Goal: Obtain resource: Obtain resource

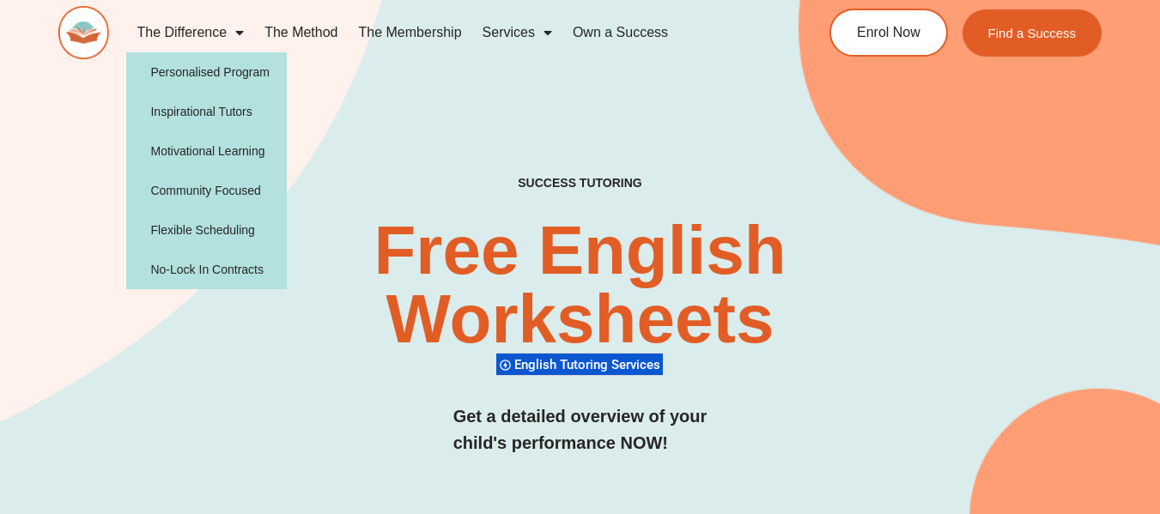
click at [354, 55] on div "The Difference Personalised Program Inspirational Tutors Motivational Learning …" at bounding box center [414, 32] width 712 height 53
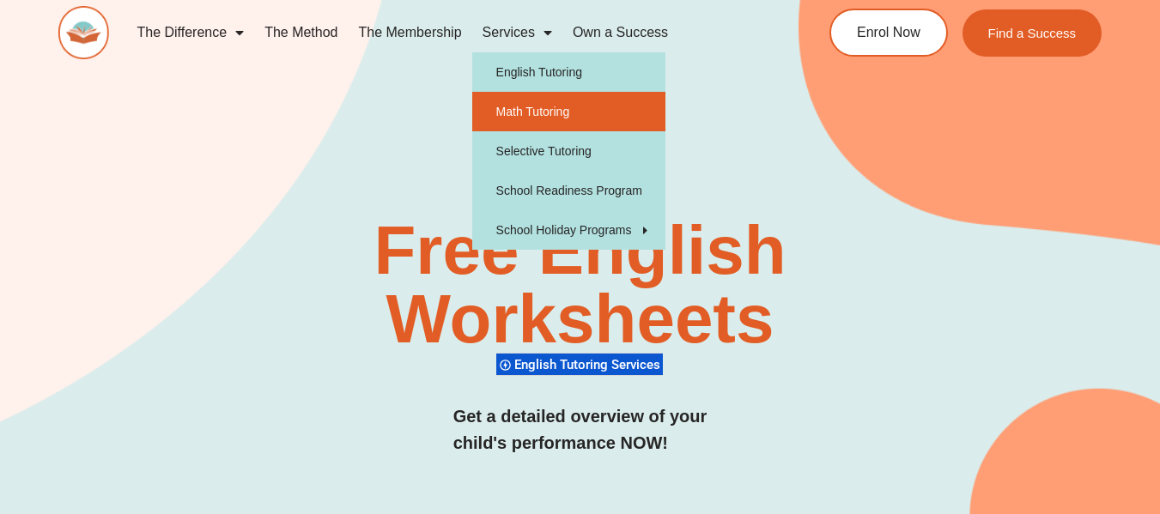
click at [545, 108] on link "Math Tutoring" at bounding box center [568, 112] width 193 height 40
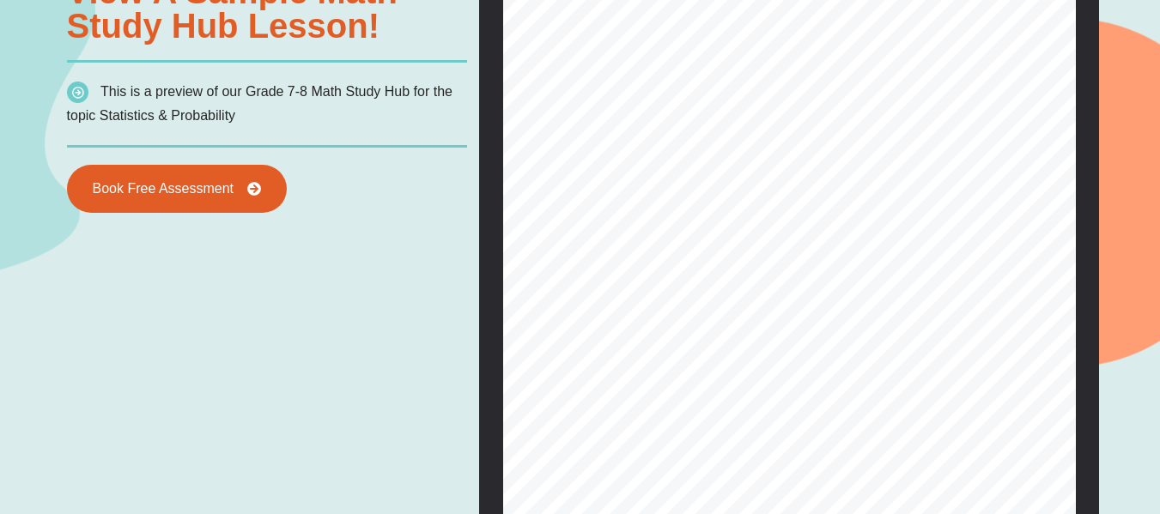
scroll to position [1211, 0]
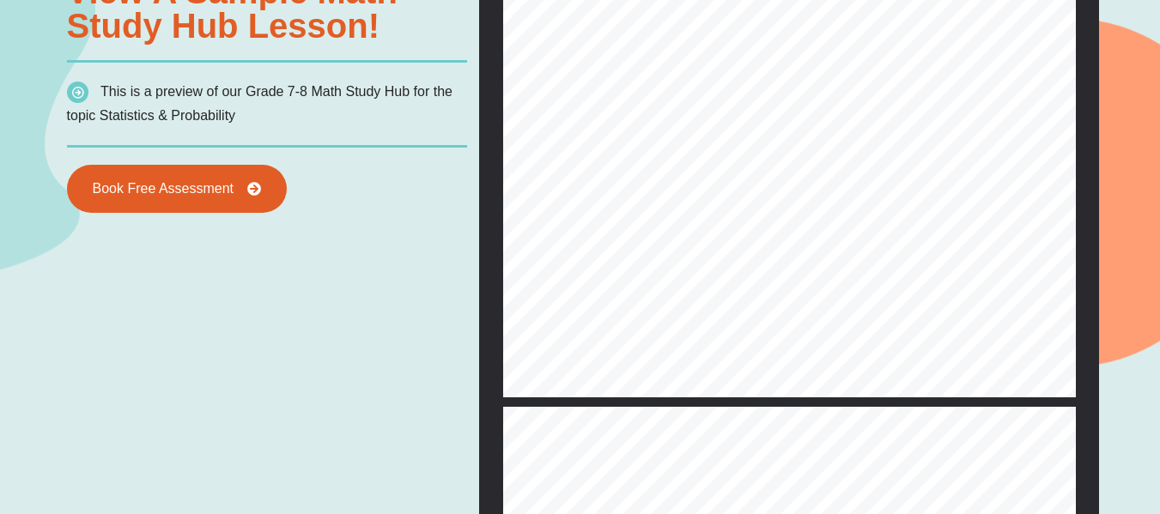
type input "*"
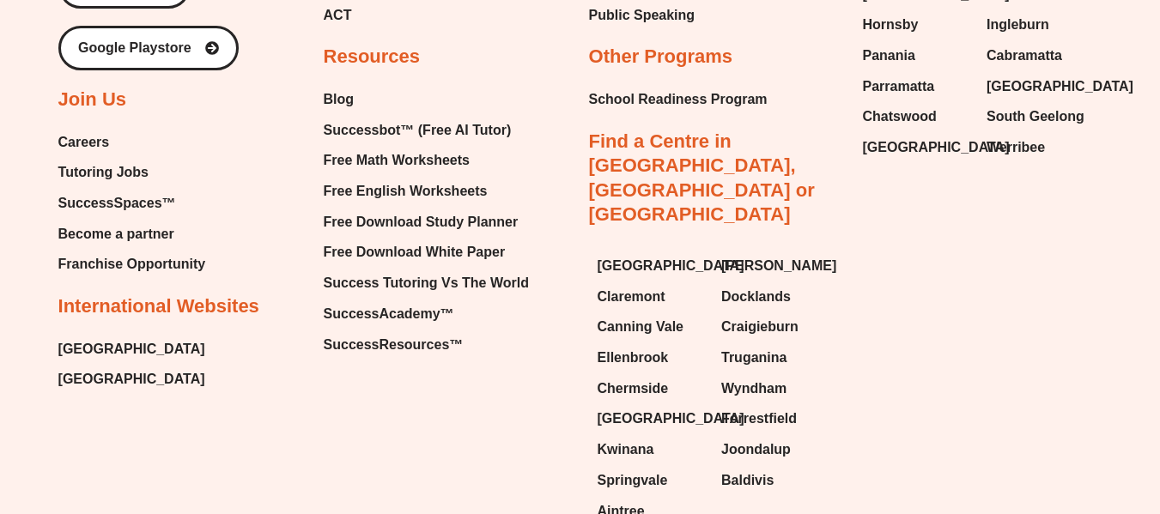
scroll to position [5923, 0]
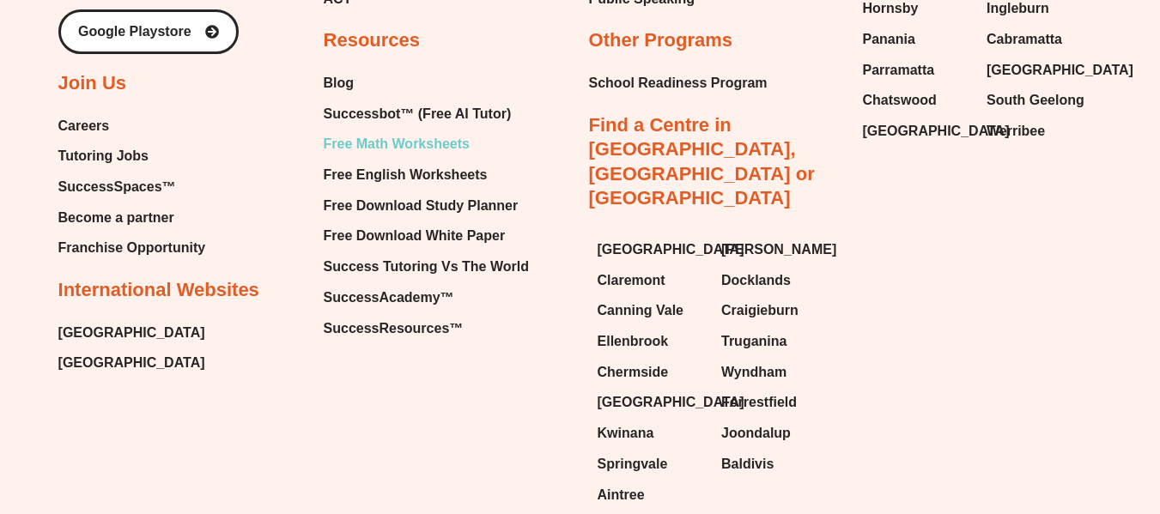
click at [441, 145] on span "Free Math Worksheets" at bounding box center [397, 144] width 146 height 26
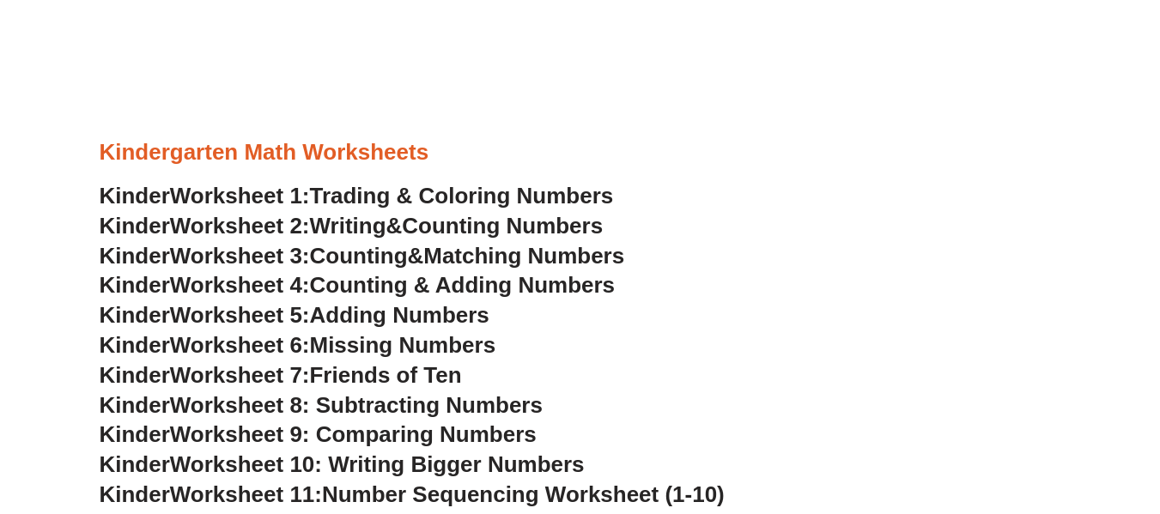
scroll to position [687, 0]
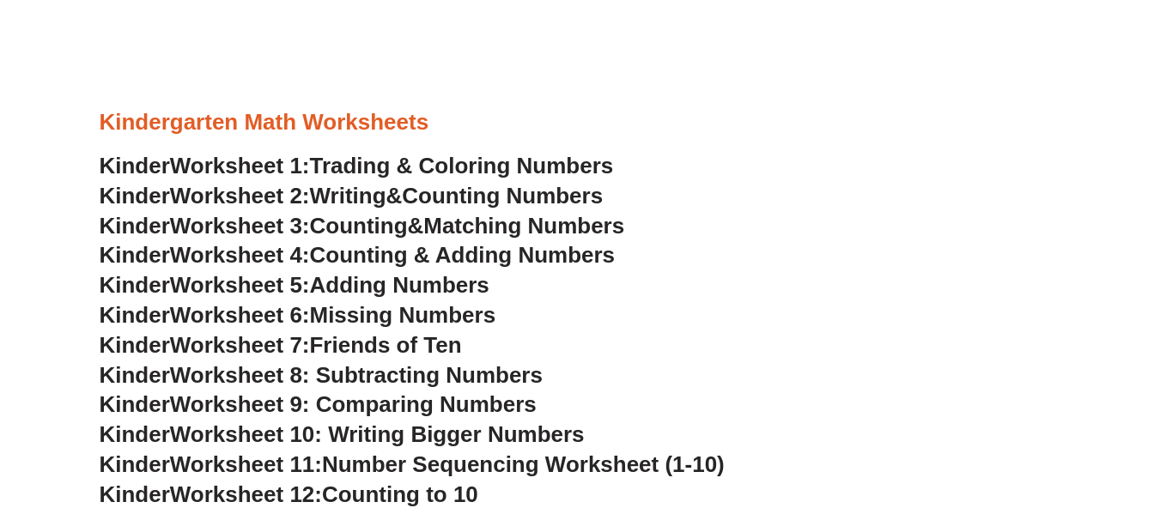
click at [489, 173] on span "Trading & Coloring Numbers" at bounding box center [462, 166] width 304 height 26
click at [472, 192] on span "Counting Numbers" at bounding box center [502, 196] width 201 height 26
click at [502, 229] on span "Matching Numbers" at bounding box center [523, 226] width 201 height 26
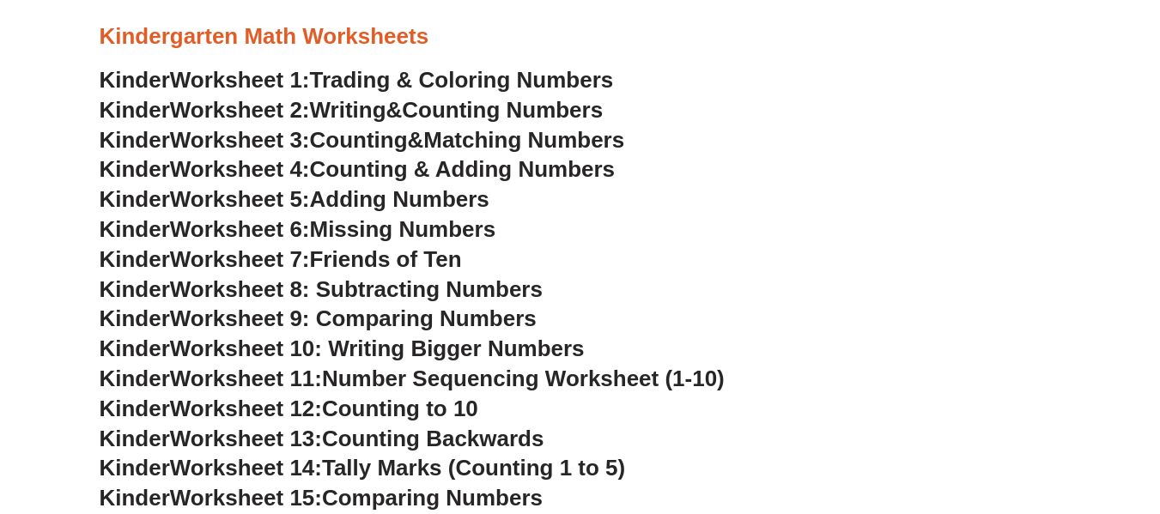
click at [445, 204] on span "Adding Numbers" at bounding box center [399, 199] width 179 height 26
click at [435, 238] on span "Missing Numbers" at bounding box center [403, 229] width 186 height 26
click at [429, 267] on span "Friends of Ten" at bounding box center [386, 259] width 152 height 26
click at [467, 294] on span "Worksheet 8: Subtracting Numbers" at bounding box center [356, 290] width 373 height 26
click at [414, 322] on span "Worksheet 9: Comparing Numbers" at bounding box center [353, 319] width 367 height 26
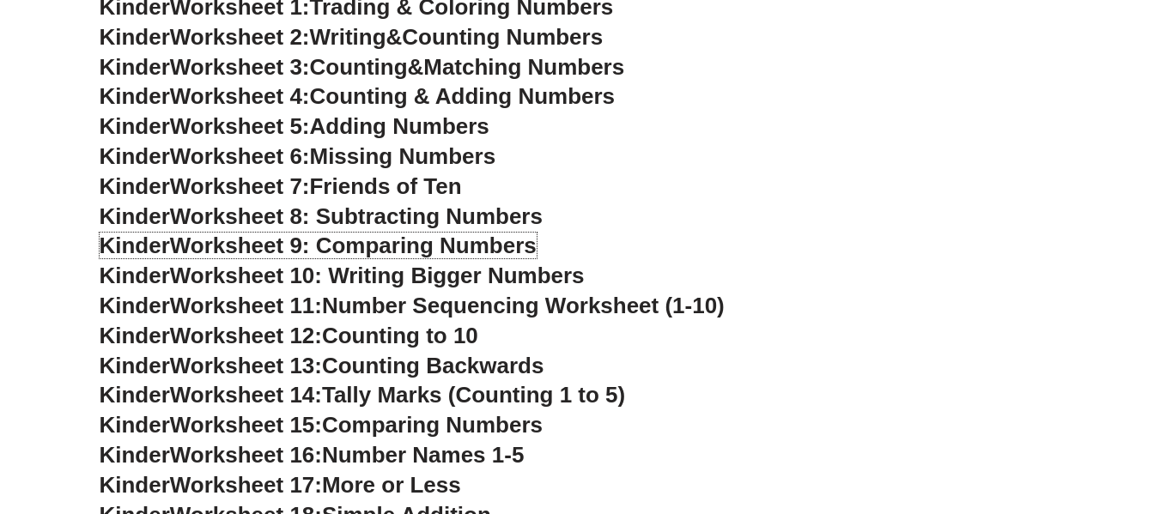
scroll to position [945, 0]
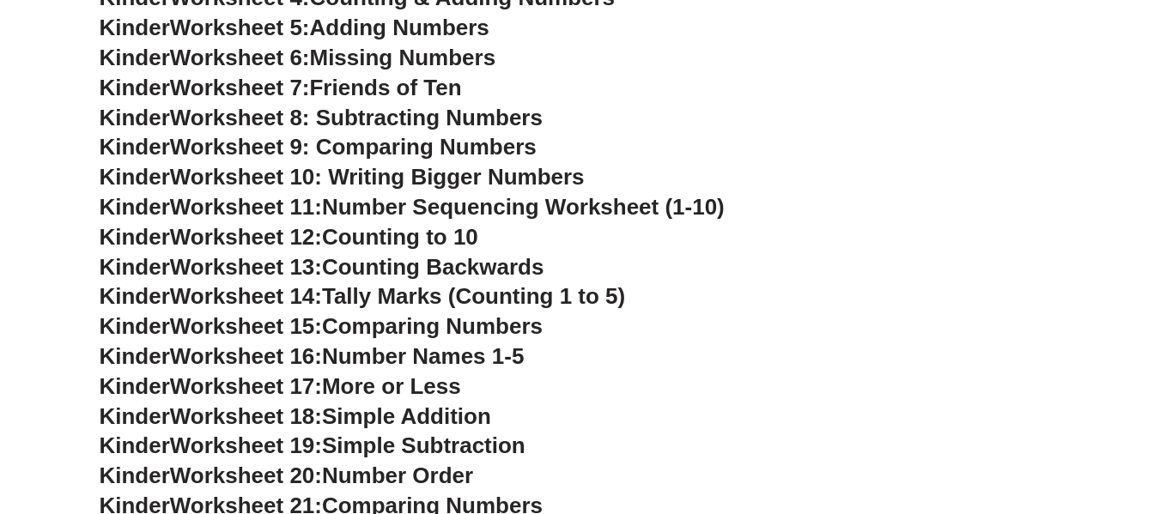
click at [500, 179] on span "Worksheet 10: Writing Bigger Numbers" at bounding box center [377, 177] width 415 height 26
click at [470, 212] on span "Number Sequencing Worksheet (1-10)" at bounding box center [523, 207] width 403 height 26
click at [322, 209] on span "Worksheet 11:" at bounding box center [246, 207] width 152 height 26
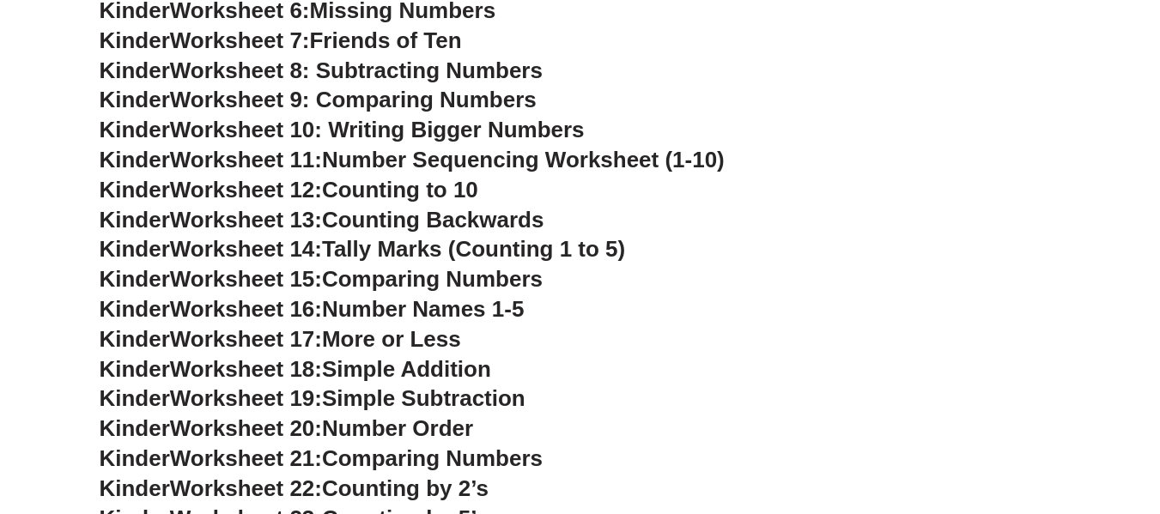
scroll to position [1031, 0]
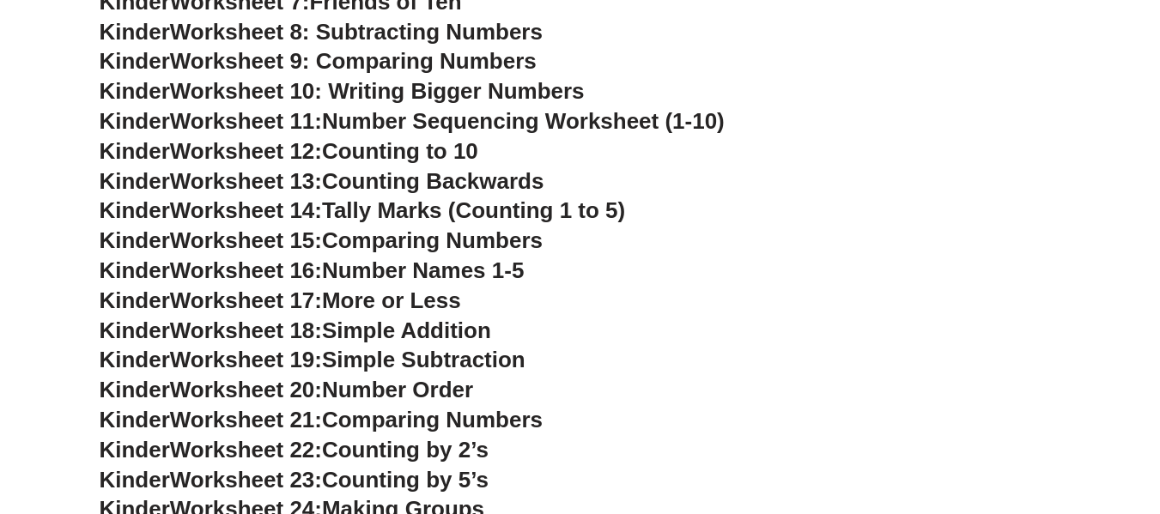
click at [404, 158] on span "Counting to 10" at bounding box center [400, 151] width 156 height 26
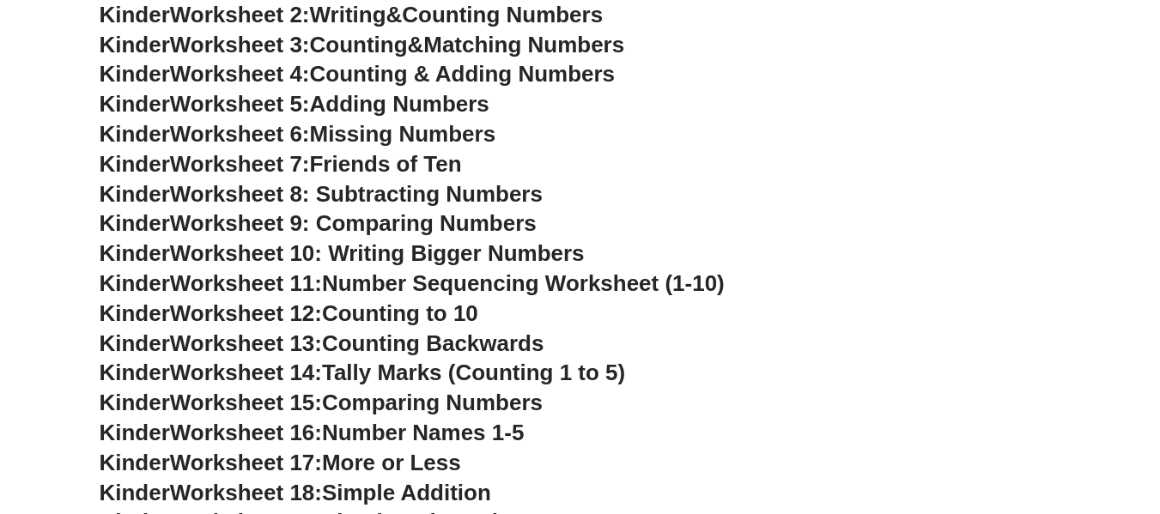
scroll to position [859, 0]
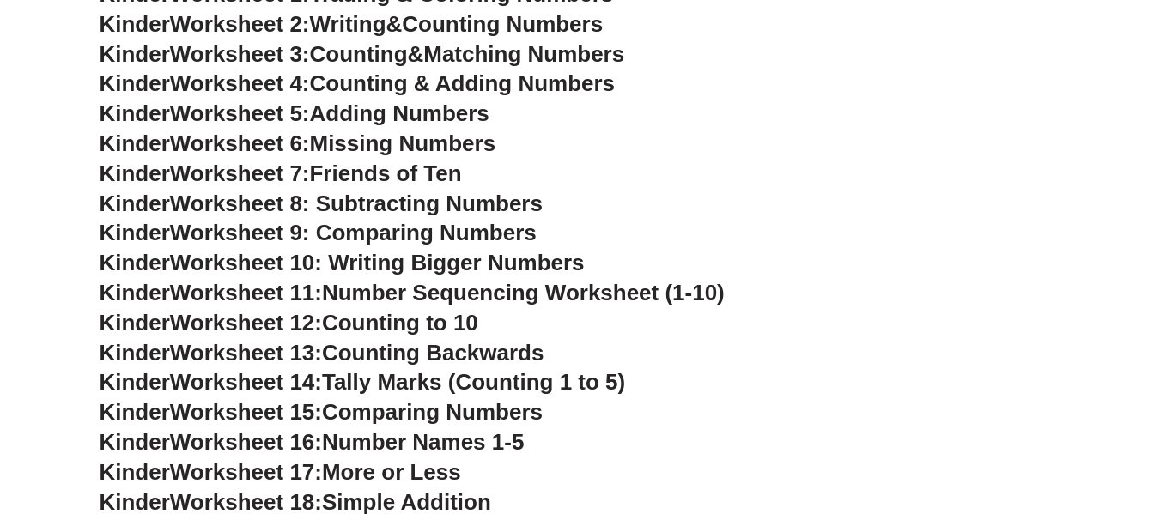
click at [375, 356] on span "Counting Backwards" at bounding box center [433, 353] width 222 height 26
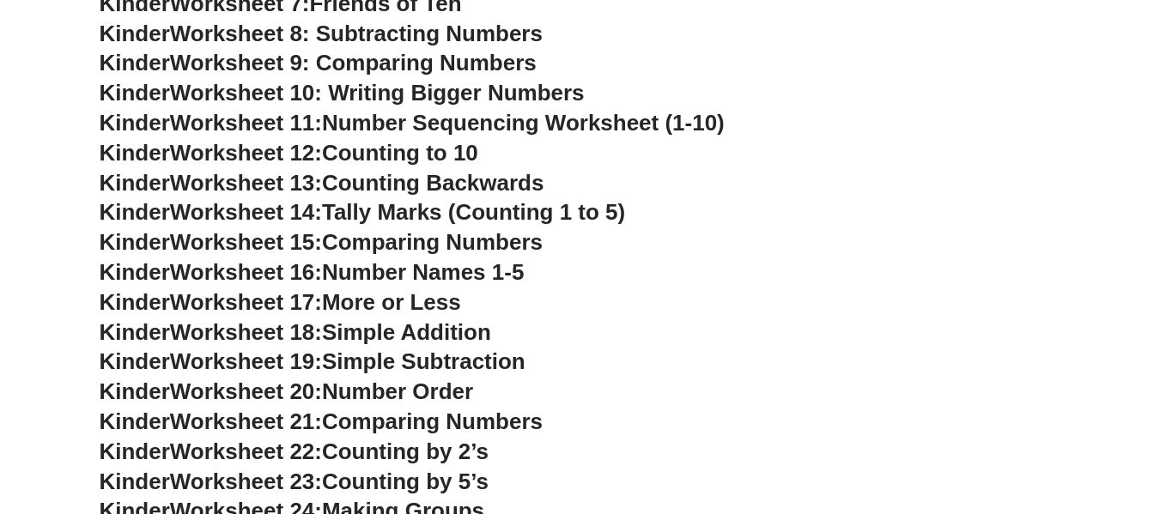
scroll to position [1031, 0]
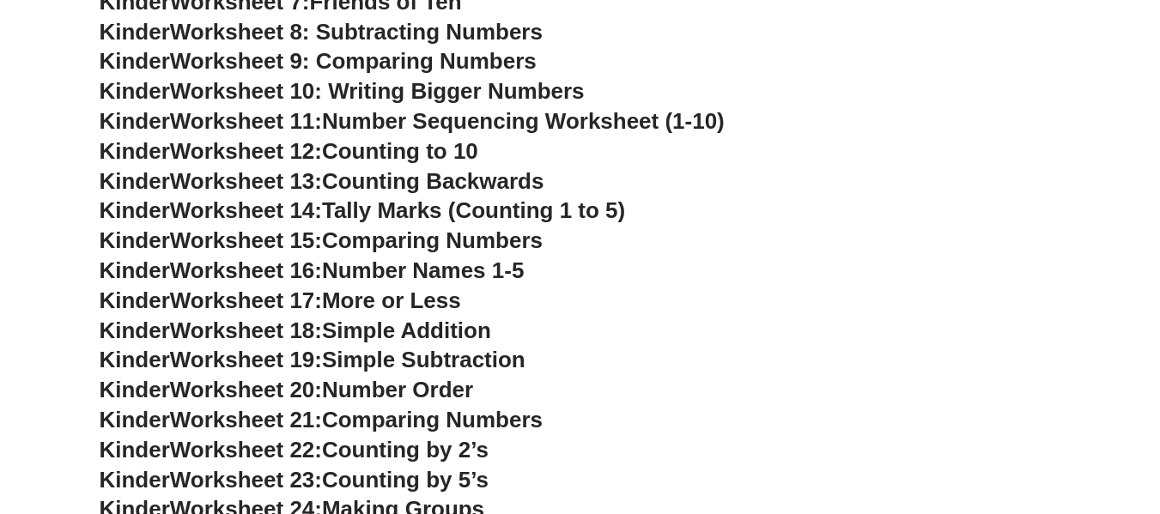
click at [419, 214] on span "Tally Marks (Counting 1 to 5)" at bounding box center [473, 211] width 303 height 26
click at [538, 308] on h3 "Kinder Worksheet 17: More or Less" at bounding box center [581, 301] width 962 height 29
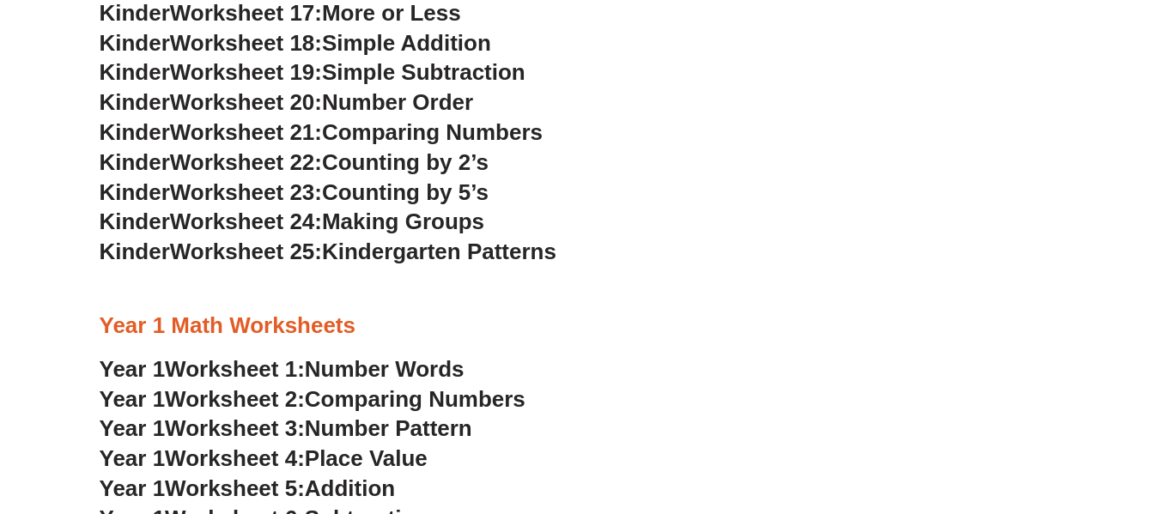
scroll to position [1288, 0]
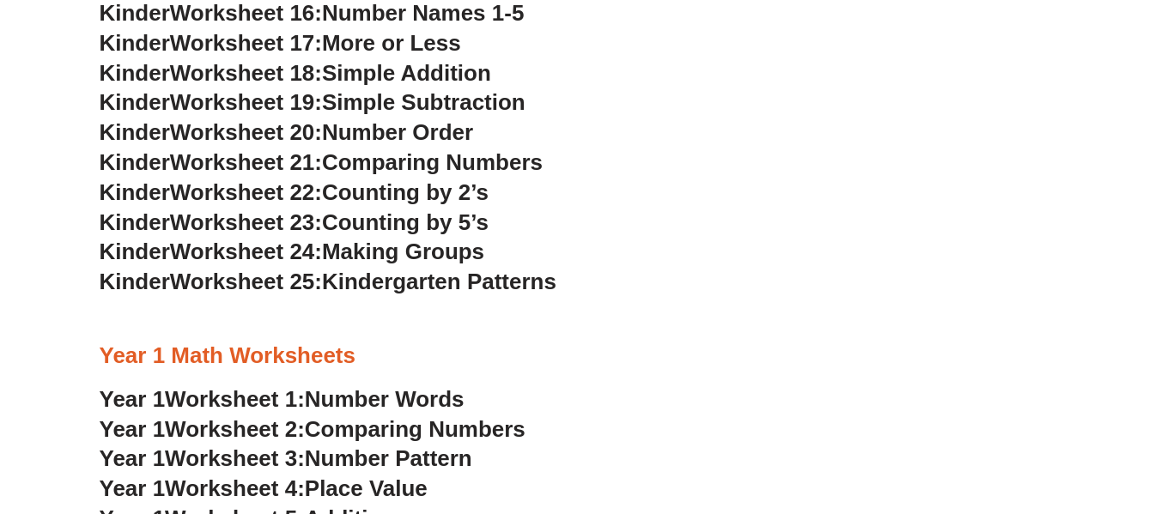
click at [453, 286] on span "Kindergarten Patterns" at bounding box center [439, 282] width 234 height 26
click at [459, 254] on span "Making Groups" at bounding box center [403, 252] width 162 height 26
click at [439, 228] on span "Counting by 5’s" at bounding box center [405, 223] width 167 height 26
click at [516, 233] on h3 "Kinder Worksheet 23: Counting by 5’s" at bounding box center [581, 223] width 962 height 29
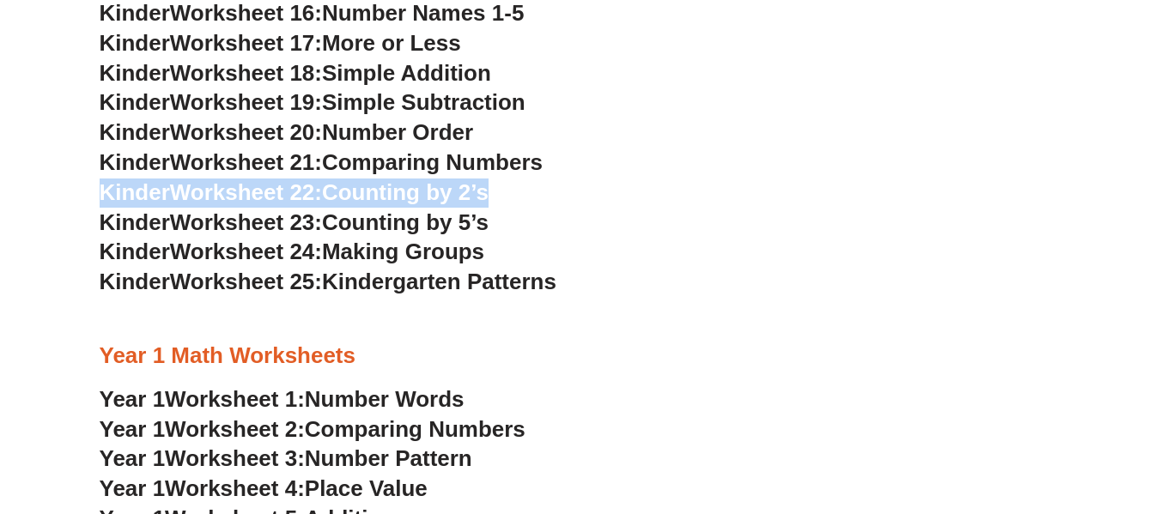
drag, startPoint x: 510, startPoint y: 198, endPoint x: 78, endPoint y: 192, distance: 432.0
click at [78, 192] on section "Kindergarten Math Worksheets Kinder Worksheet 1: Trading & Coloring Numbers Kin…" at bounding box center [580, 378] width 1160 height 2292
click at [518, 179] on h3 "Kinder Worksheet 22: Counting by 2’s" at bounding box center [581, 193] width 962 height 29
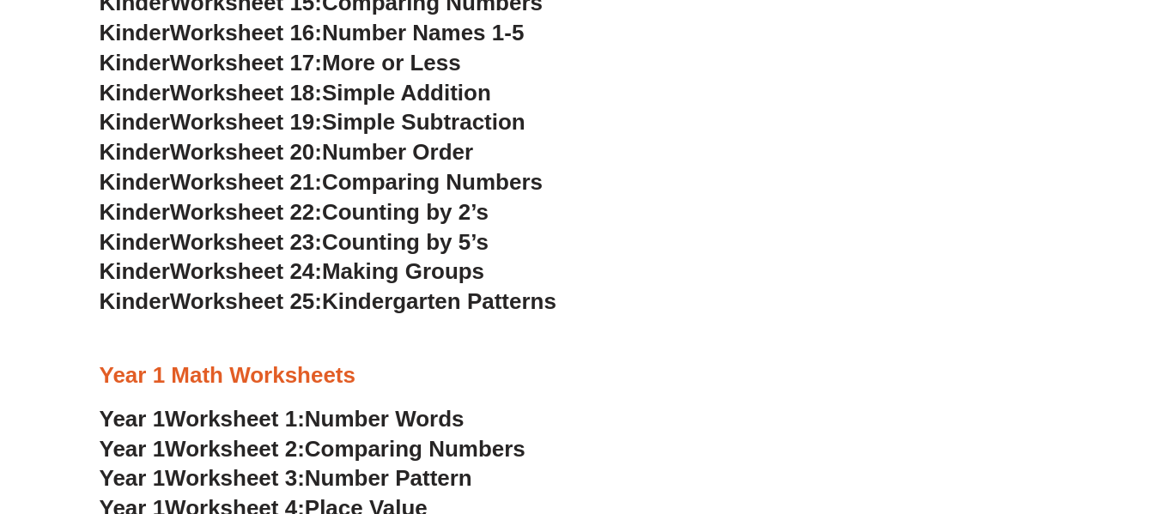
scroll to position [1460, 0]
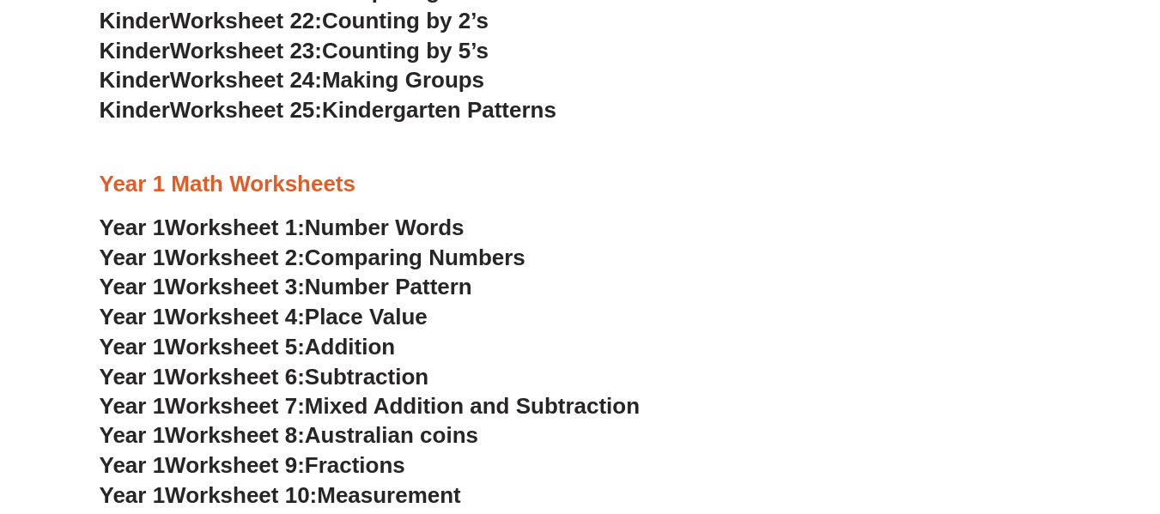
click at [403, 265] on span "Comparing Numbers" at bounding box center [415, 258] width 221 height 26
click at [423, 296] on span "Number Pattern" at bounding box center [388, 287] width 167 height 26
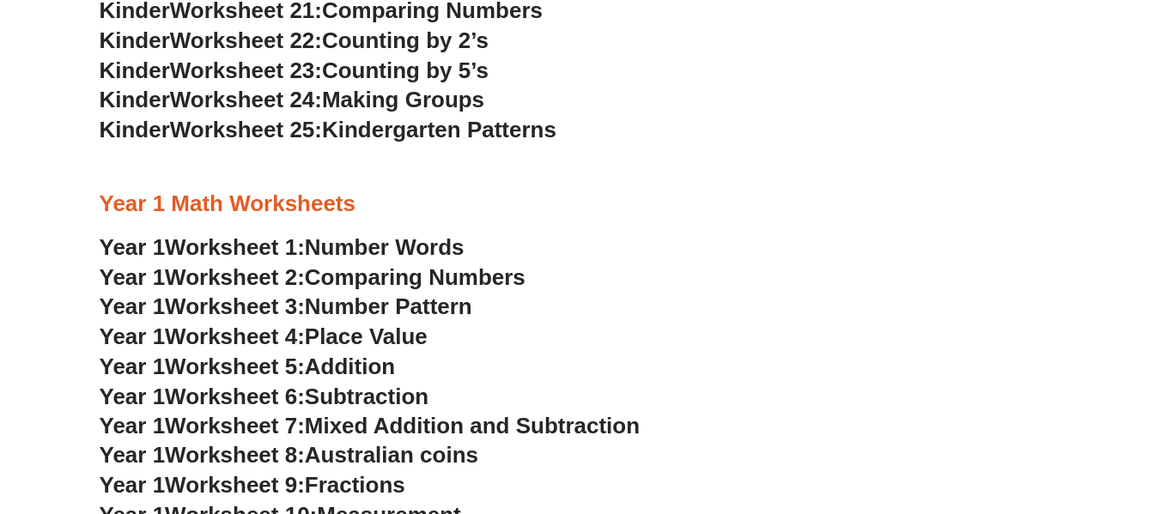
scroll to position [1288, 0]
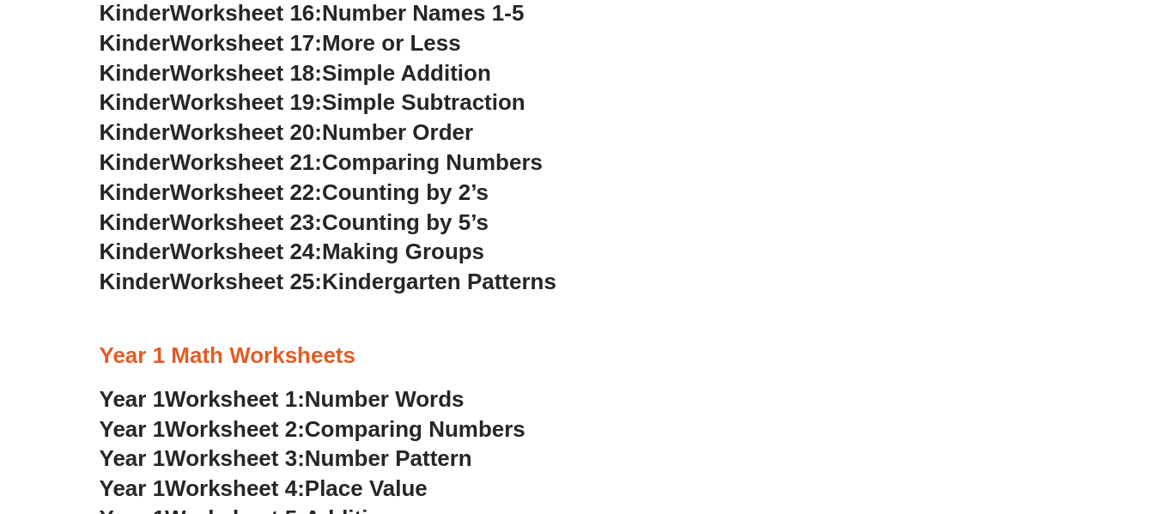
click at [390, 246] on span "Making Groups" at bounding box center [403, 252] width 162 height 26
click at [390, 229] on span "Counting by 5’s" at bounding box center [405, 223] width 167 height 26
click at [394, 200] on span "Counting by 2’s" at bounding box center [405, 192] width 167 height 26
click at [399, 169] on span "Comparing Numbers" at bounding box center [432, 162] width 221 height 26
click at [399, 144] on span "Number Order" at bounding box center [397, 132] width 151 height 26
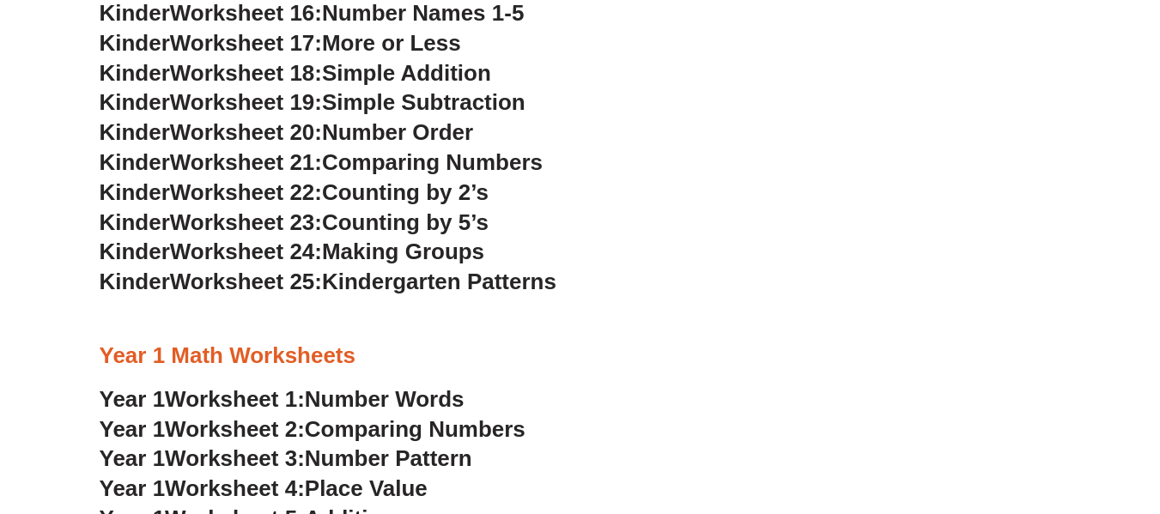
click at [399, 109] on span "Simple Subtraction" at bounding box center [424, 102] width 204 height 26
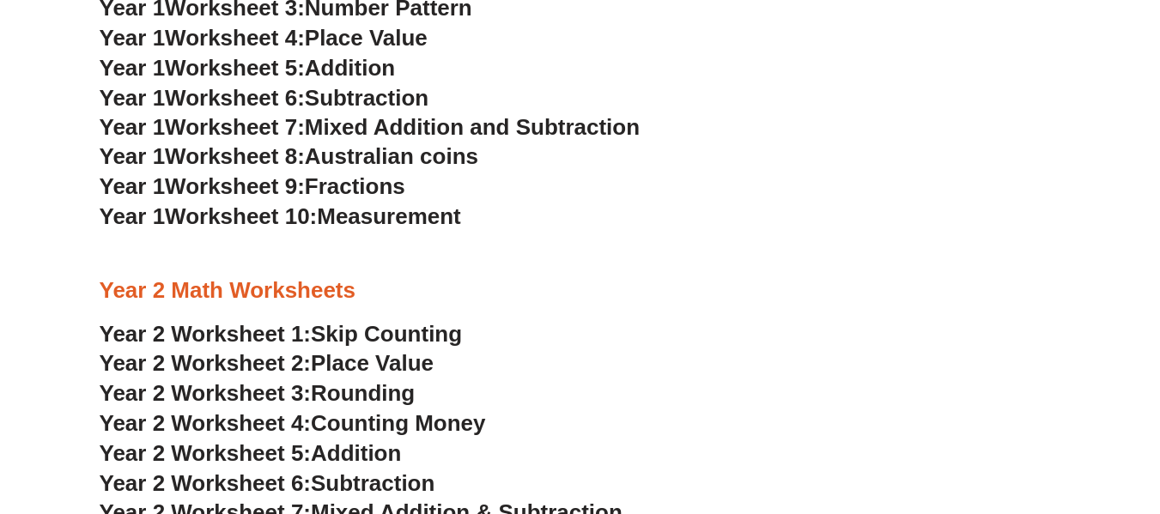
scroll to position [1632, 0]
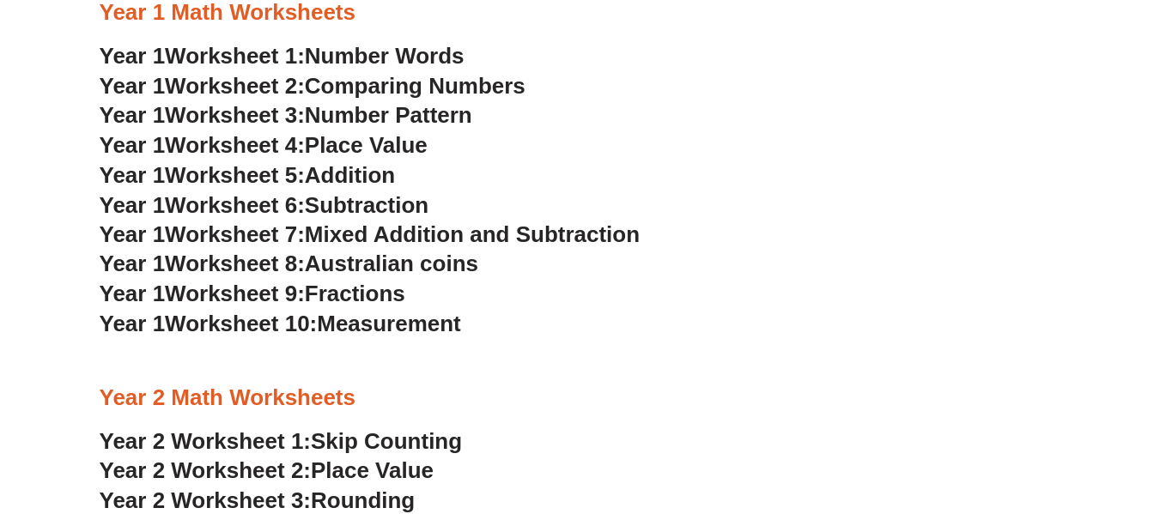
click at [372, 326] on span "Measurement" at bounding box center [389, 324] width 144 height 26
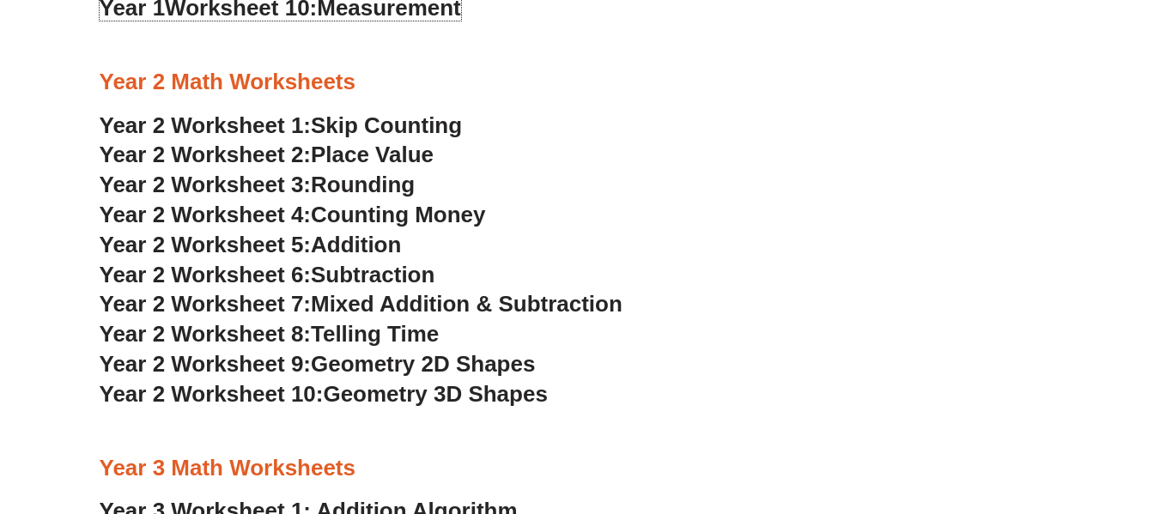
scroll to position [1975, 0]
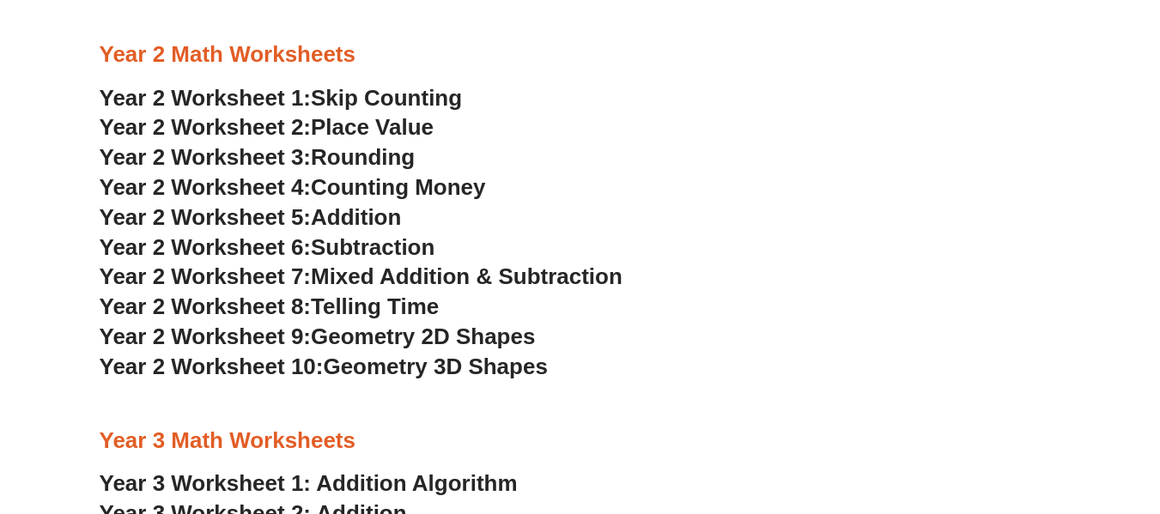
click at [408, 305] on span "Telling Time" at bounding box center [375, 307] width 128 height 26
click at [424, 338] on span "Geometry 2D Shapes" at bounding box center [423, 337] width 224 height 26
click at [490, 367] on span "Geometry 3D Shapes" at bounding box center [435, 367] width 224 height 26
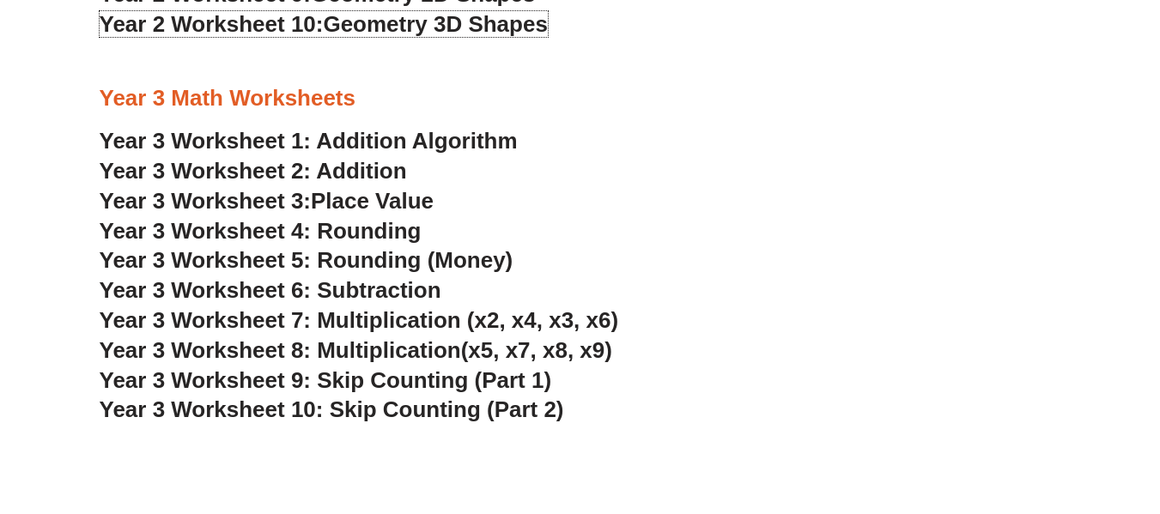
scroll to position [2319, 0]
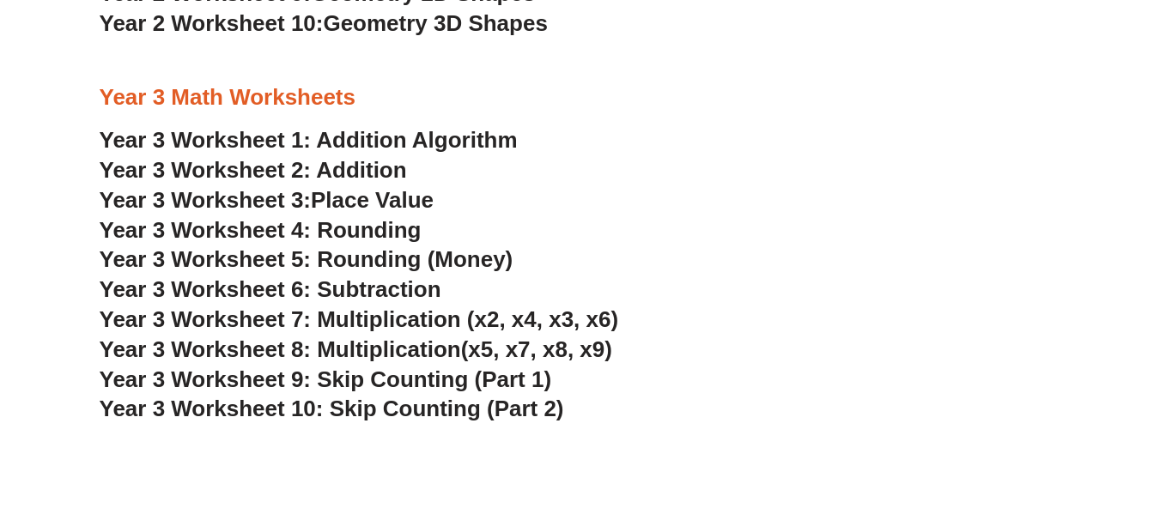
click at [433, 382] on span "Year 3 Worksheet 9: Skip Counting (Part 1)" at bounding box center [326, 380] width 453 height 26
click at [430, 315] on span "Year 3 Worksheet 7: Multiplication (x2, x4, x3, x6)" at bounding box center [360, 320] width 520 height 26
click at [648, 208] on h3 "Year 3 Worksheet 3: Place Value" at bounding box center [581, 200] width 962 height 29
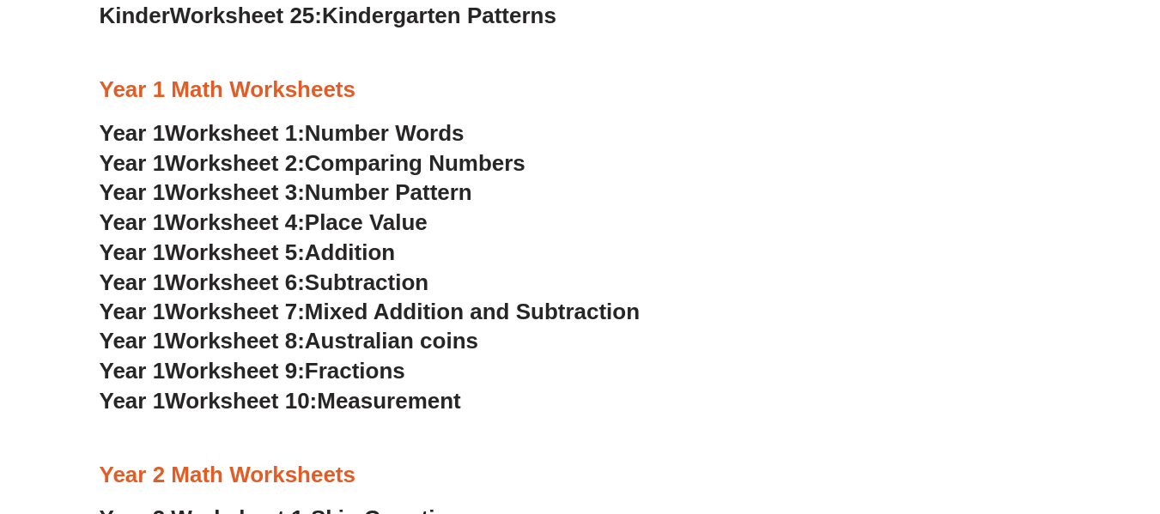
scroll to position [1546, 0]
